Goal: Transaction & Acquisition: Purchase product/service

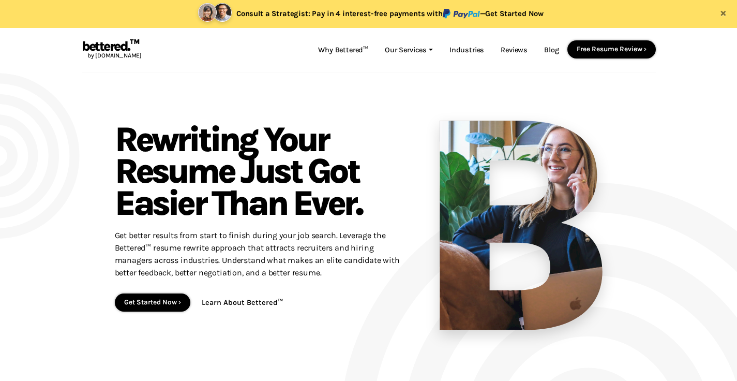
click at [331, 111] on h1 "Resume Rewriting : Rewriting Your Resume Just Got Easier Than Ever." at bounding box center [260, 162] width 290 height 113
